Goal: Check status

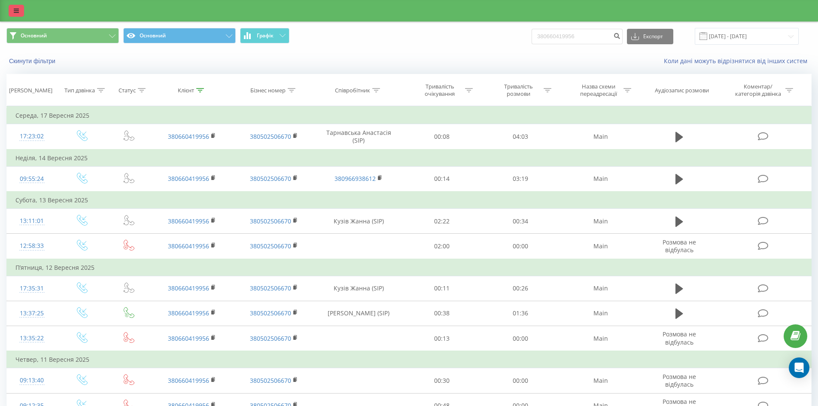
click at [13, 12] on link at bounding box center [16, 11] width 15 height 12
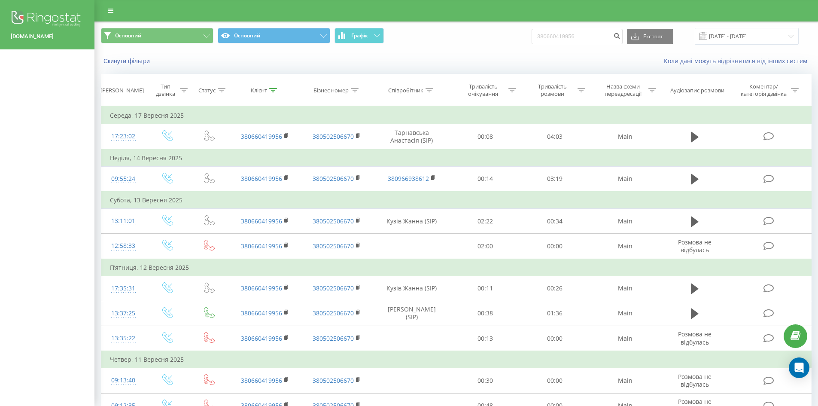
click at [220, 62] on div "Скинути фільтри" at bounding box center [230, 61] width 271 height 9
